Goal: Find specific page/section

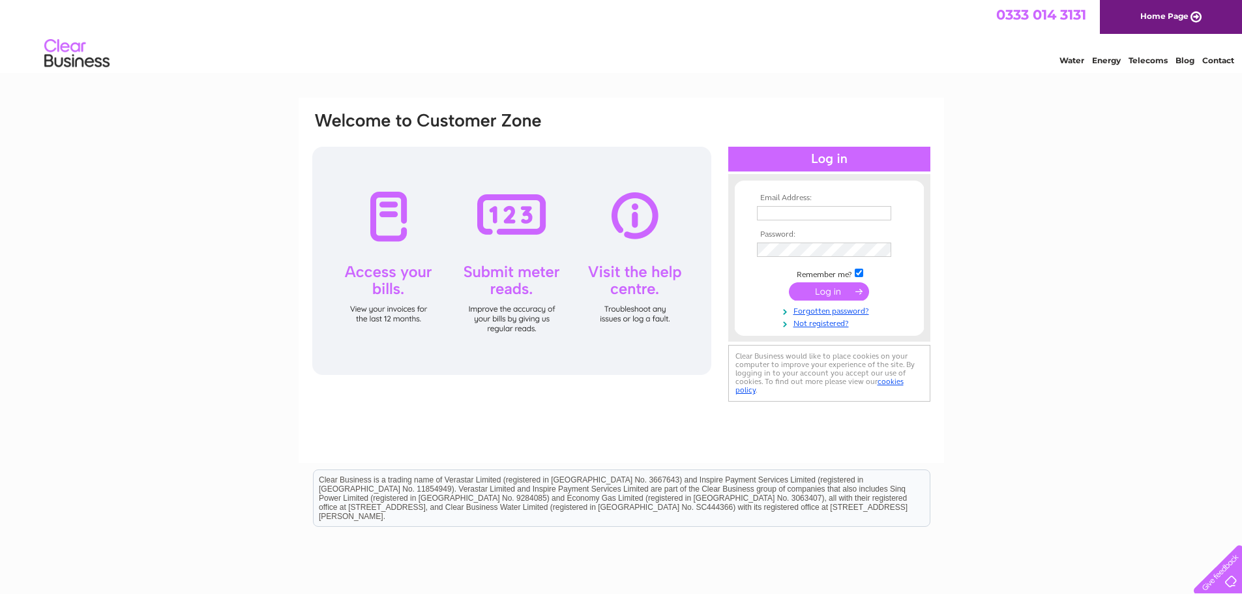
type input "accounts@queensparkfc.co.uk"
click at [848, 293] on input "submit" at bounding box center [829, 291] width 80 height 18
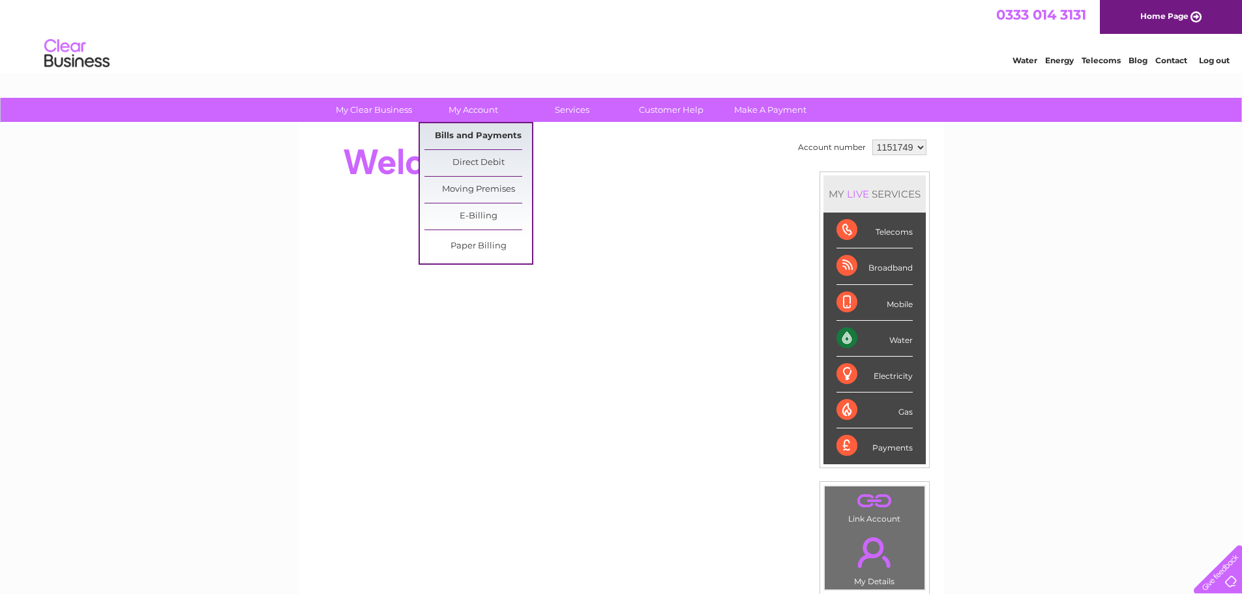
click at [473, 134] on link "Bills and Payments" at bounding box center [478, 136] width 108 height 26
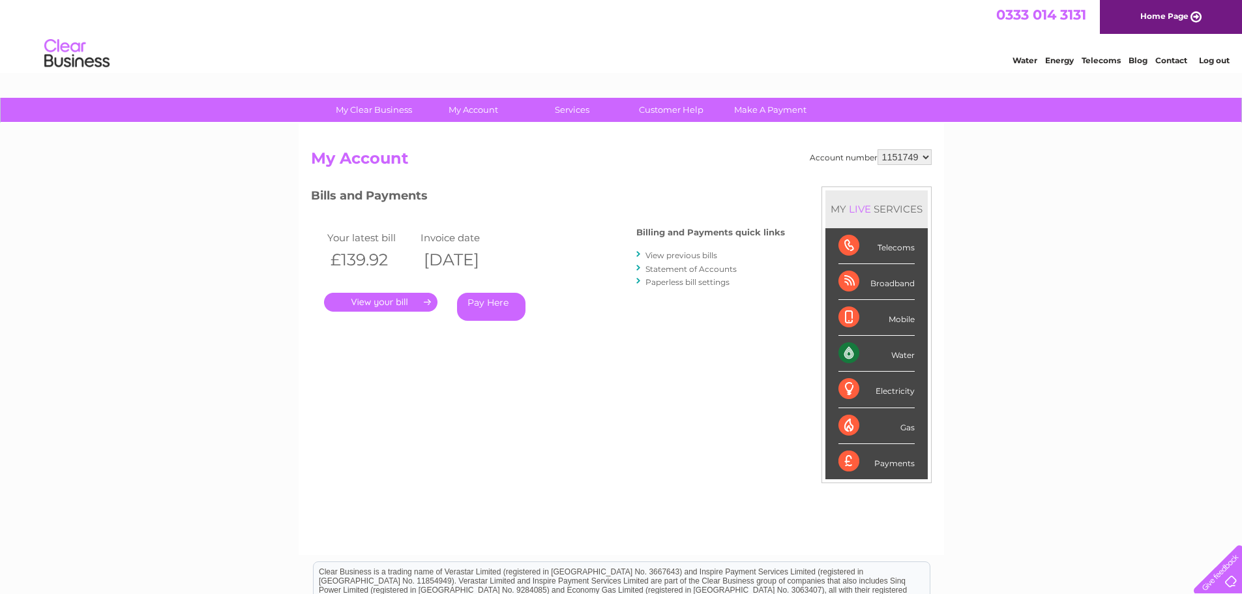
click at [405, 302] on link "." at bounding box center [380, 302] width 113 height 19
